Goal: Navigation & Orientation: Find specific page/section

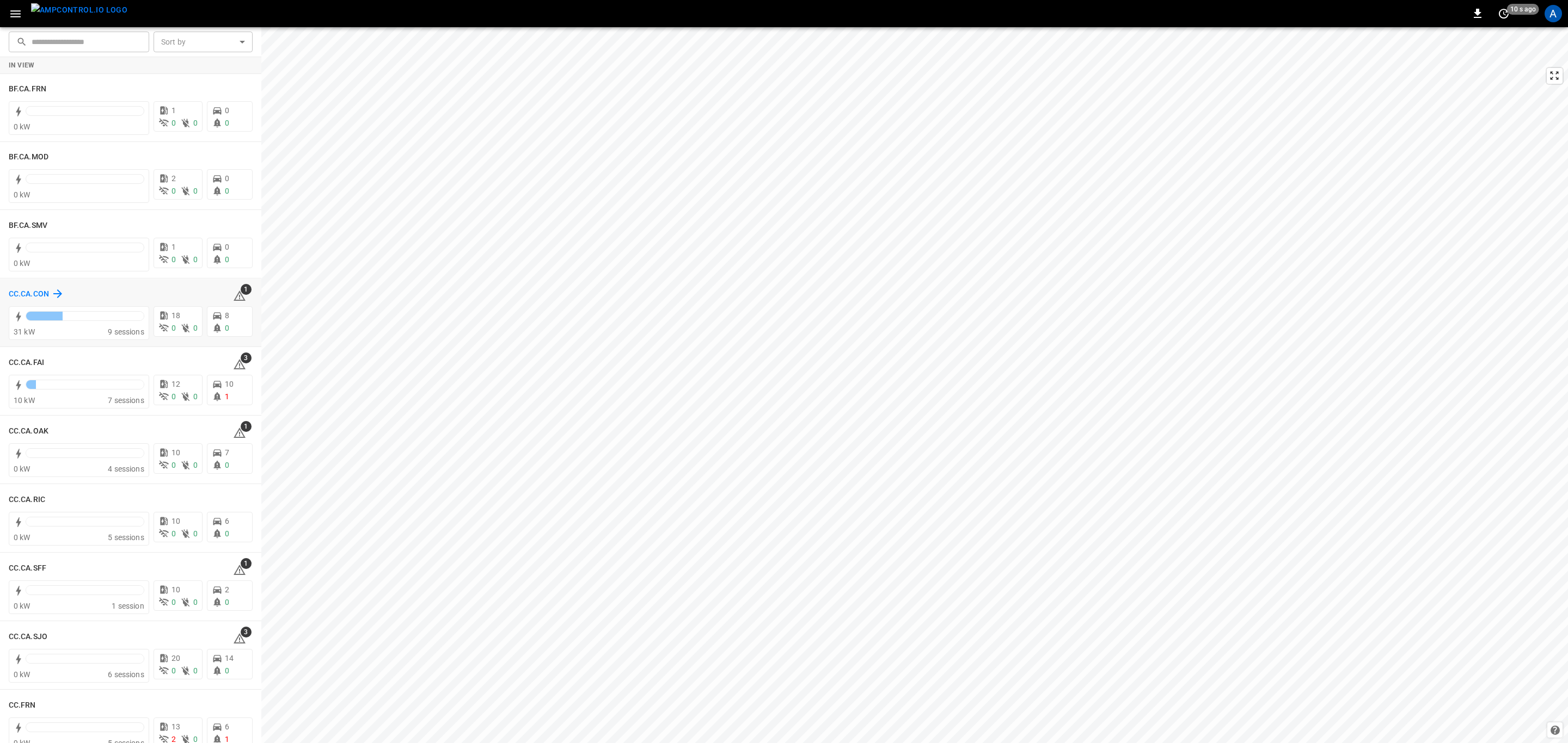
click at [30, 290] on h6 "CC.CA.CON" at bounding box center [28, 294] width 40 height 12
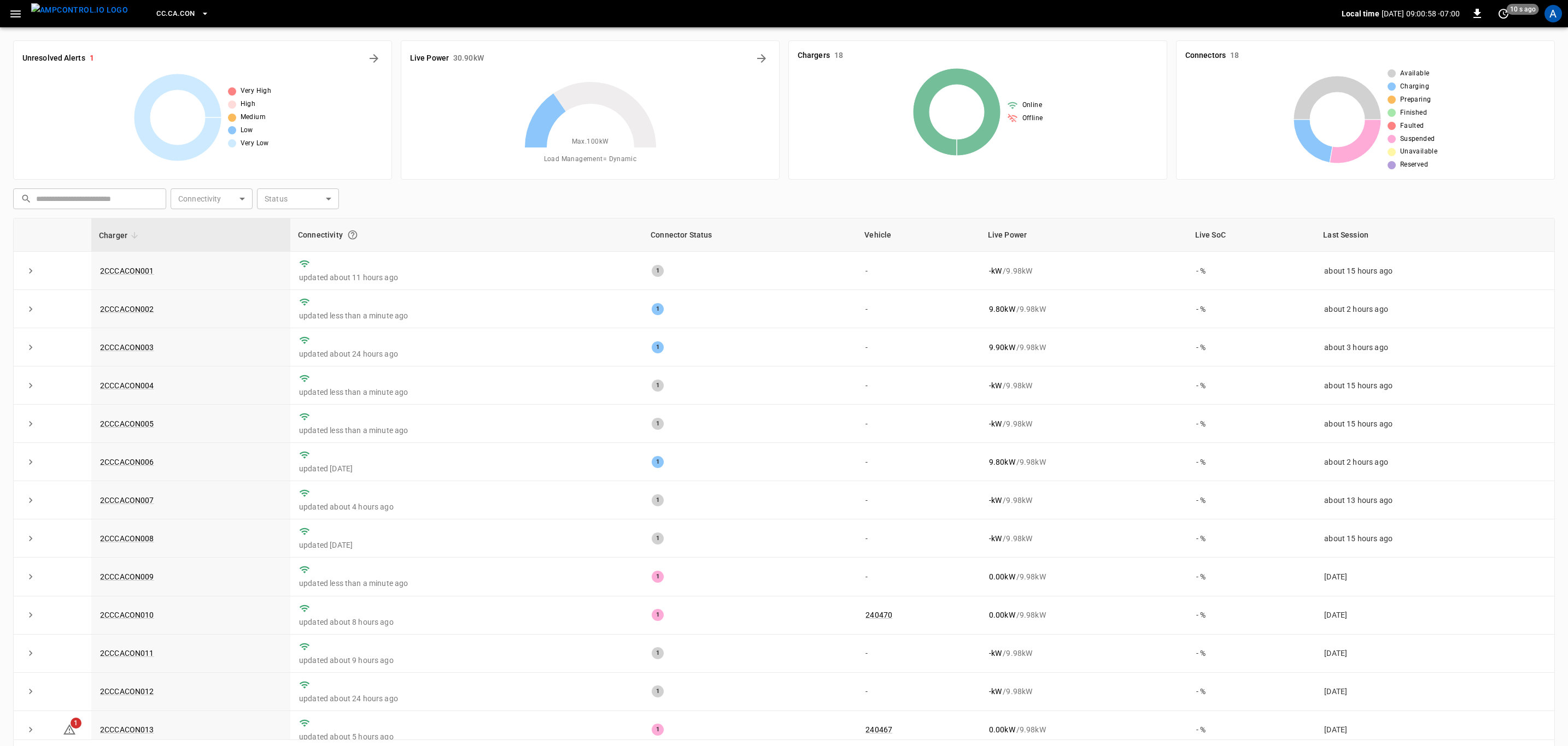
click at [14, 10] on icon "button" at bounding box center [16, 14] width 10 height 7
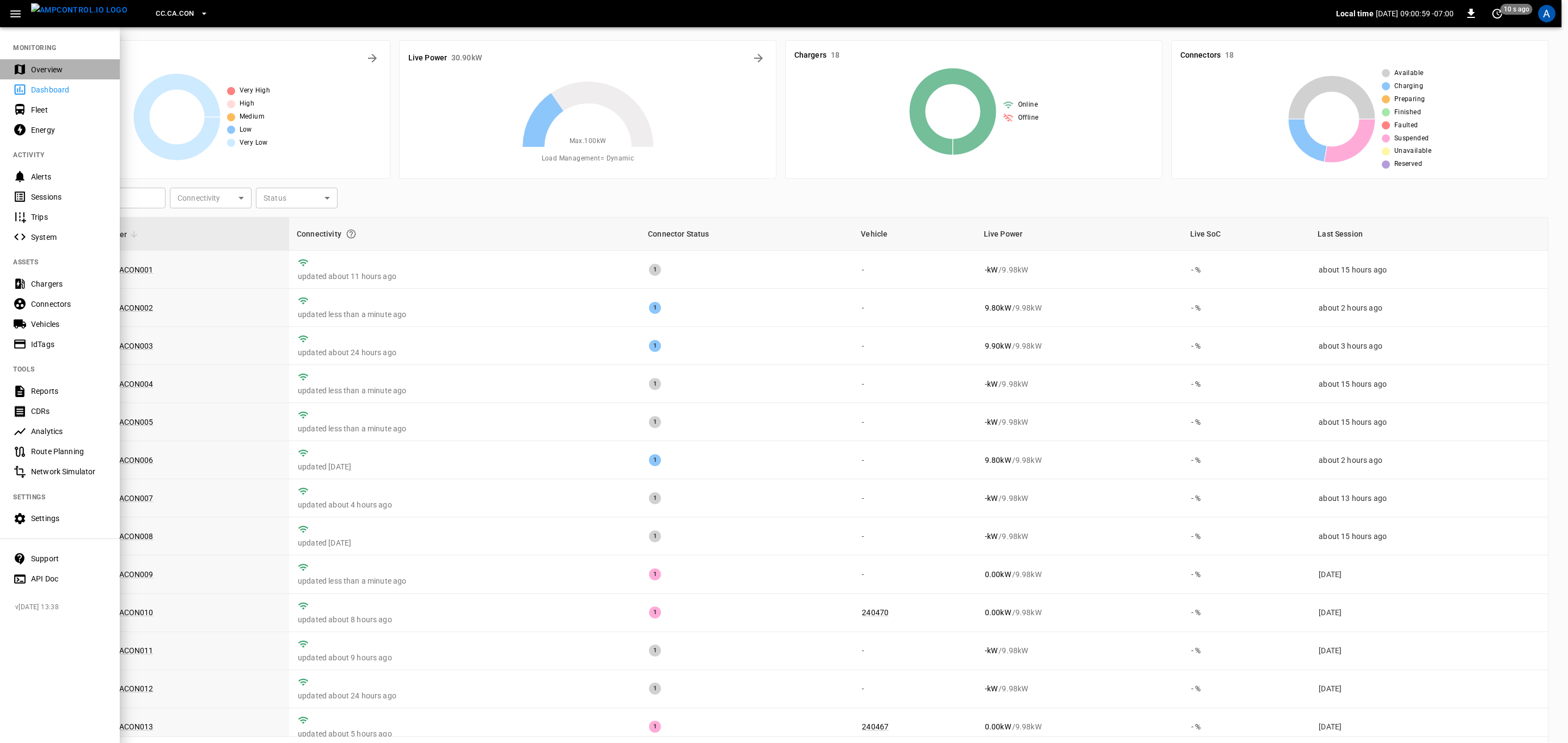
click at [40, 67] on div "Overview" at bounding box center [69, 70] width 76 height 11
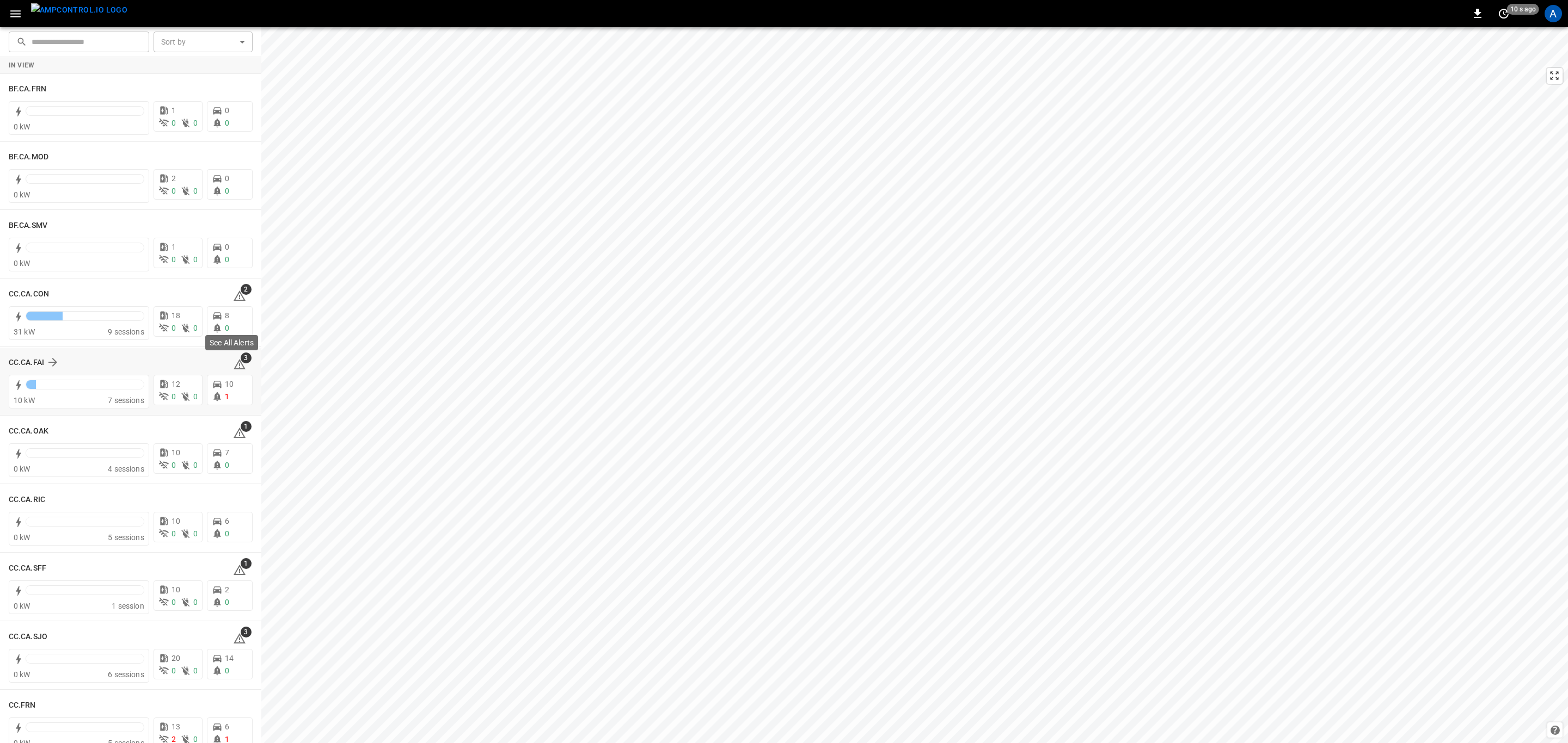
click at [233, 361] on icon at bounding box center [239, 364] width 13 height 13
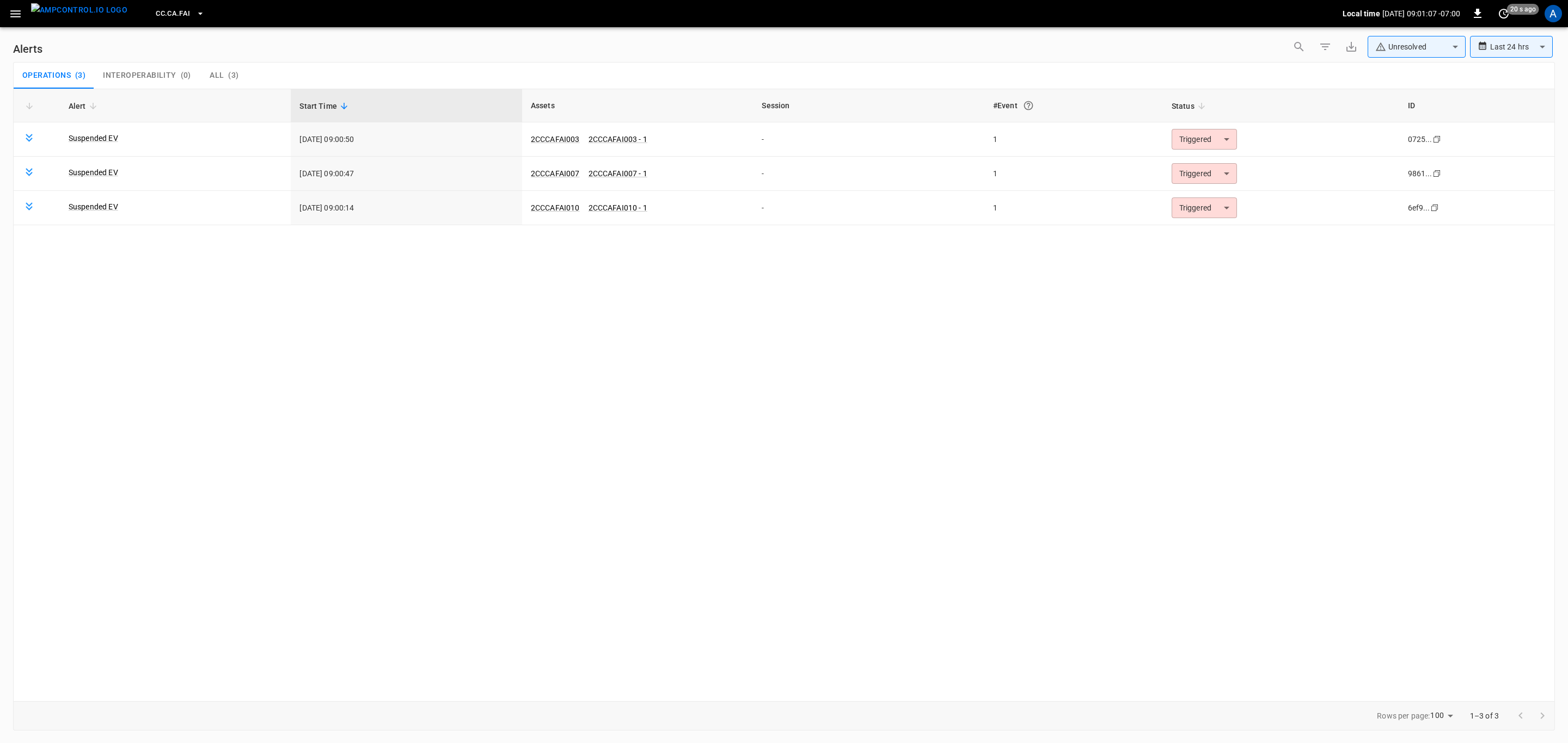
click at [9, 13] on icon "button" at bounding box center [15, 14] width 14 height 14
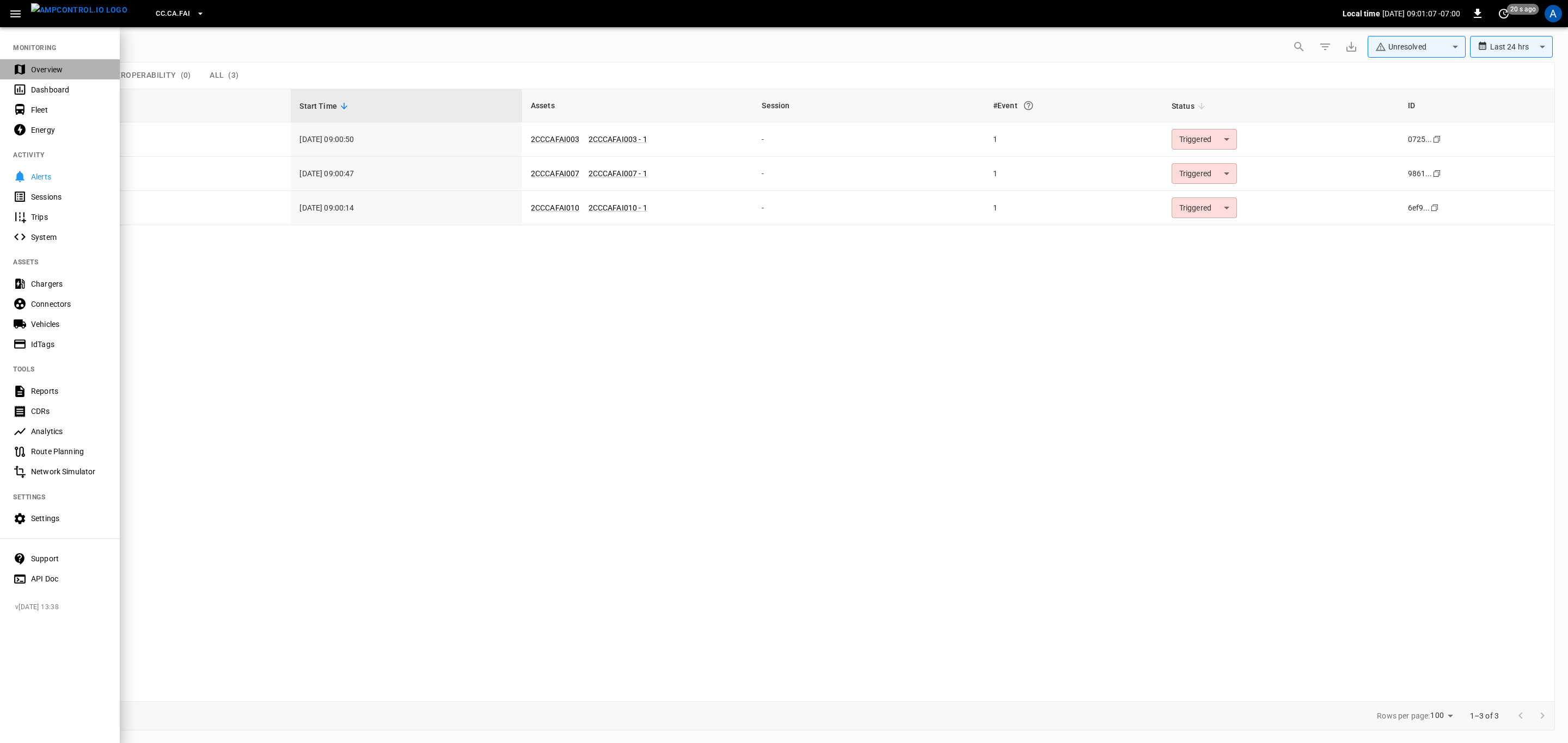
click at [57, 71] on div "Overview" at bounding box center [69, 70] width 76 height 11
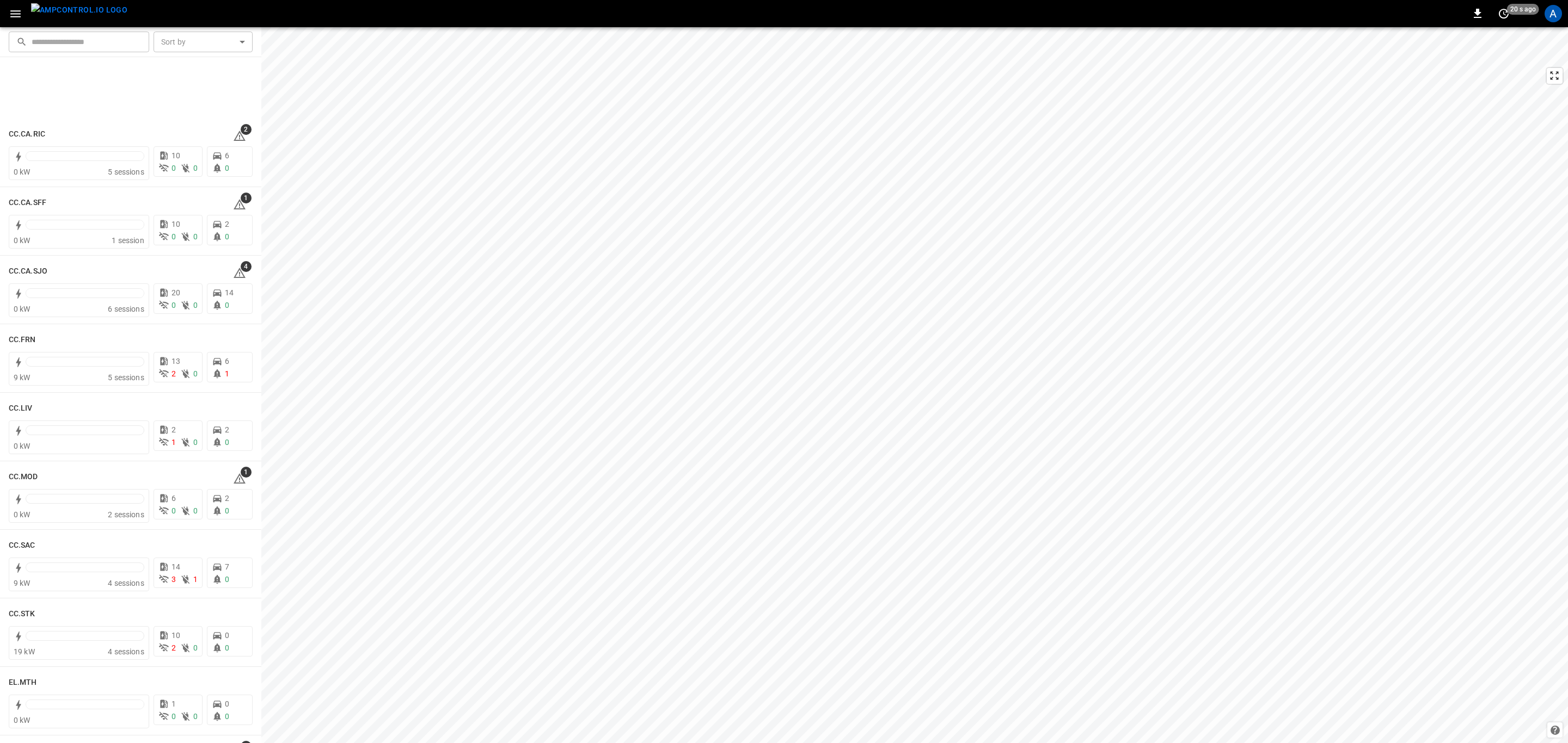
scroll to position [571, 0]
